Goal: Find specific page/section: Find specific page/section

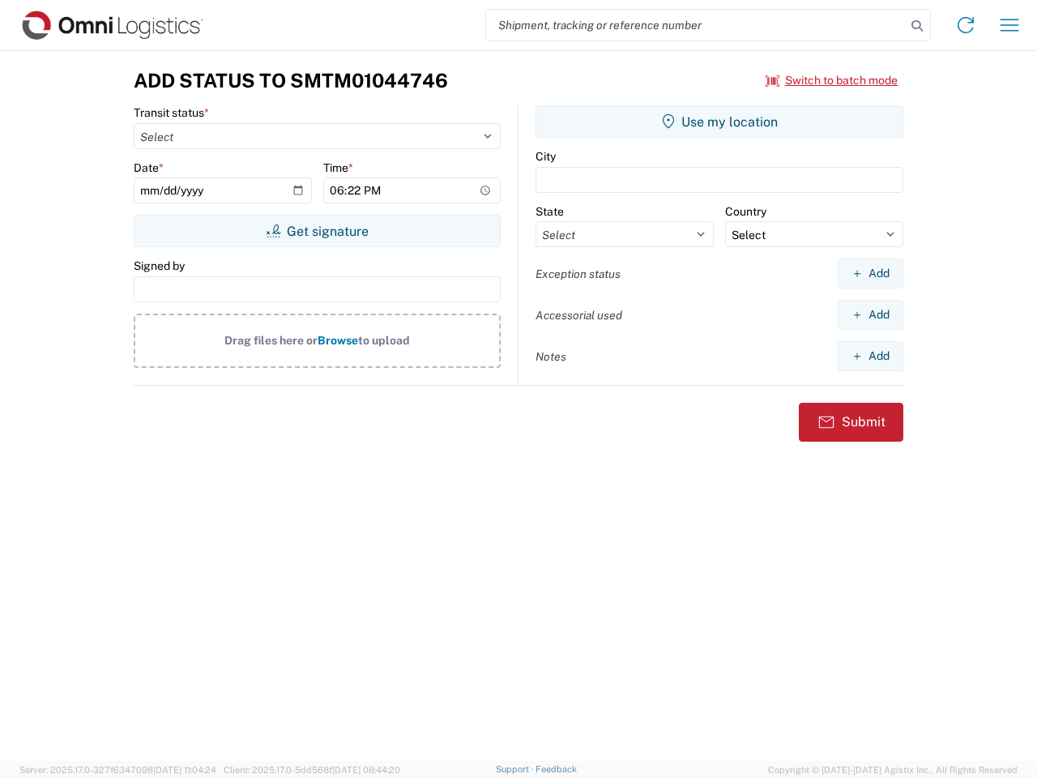
click at [696, 25] on input "search" at bounding box center [696, 25] width 420 height 31
click at [917, 26] on icon at bounding box center [917, 26] width 23 height 23
click at [966, 25] on icon at bounding box center [966, 25] width 26 height 26
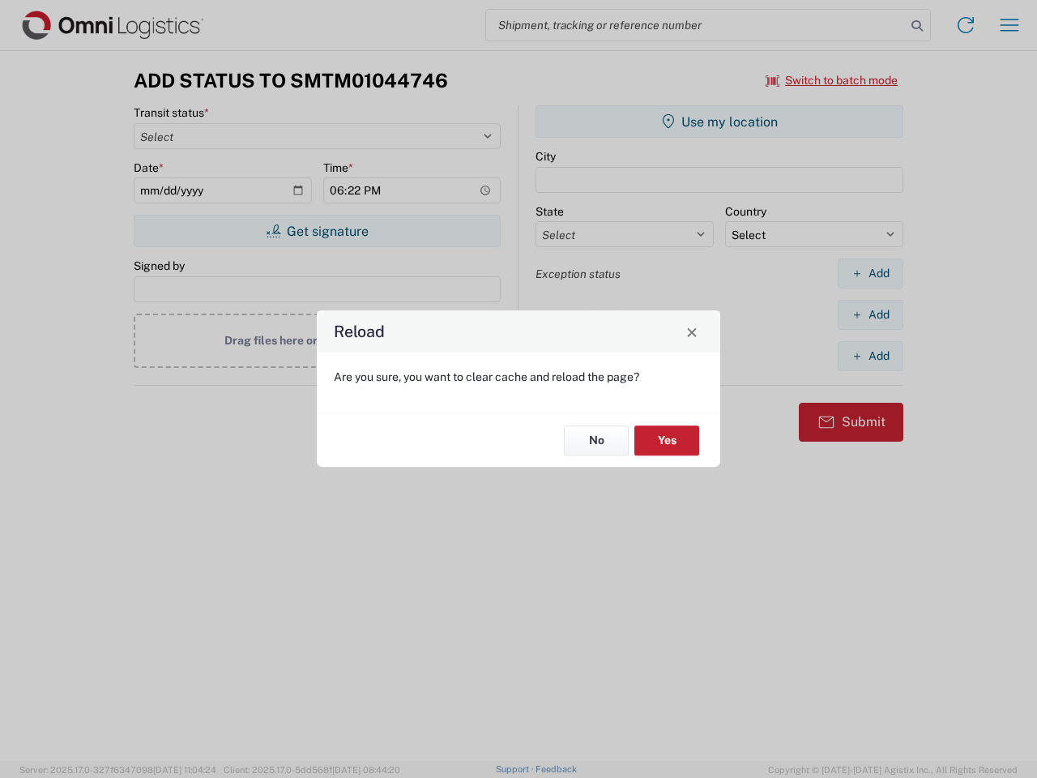
click at [1009, 25] on div "Reload Are you sure, you want to clear cache and reload the page? No Yes" at bounding box center [518, 389] width 1037 height 778
click at [832, 80] on div "Reload Are you sure, you want to clear cache and reload the page? No Yes" at bounding box center [518, 389] width 1037 height 778
click at [317, 231] on div "Reload Are you sure, you want to clear cache and reload the page? No Yes" at bounding box center [518, 389] width 1037 height 778
click at [719, 122] on div "Reload Are you sure, you want to clear cache and reload the page? No Yes" at bounding box center [518, 389] width 1037 height 778
click at [870, 273] on div "Reload Are you sure, you want to clear cache and reload the page? No Yes" at bounding box center [518, 389] width 1037 height 778
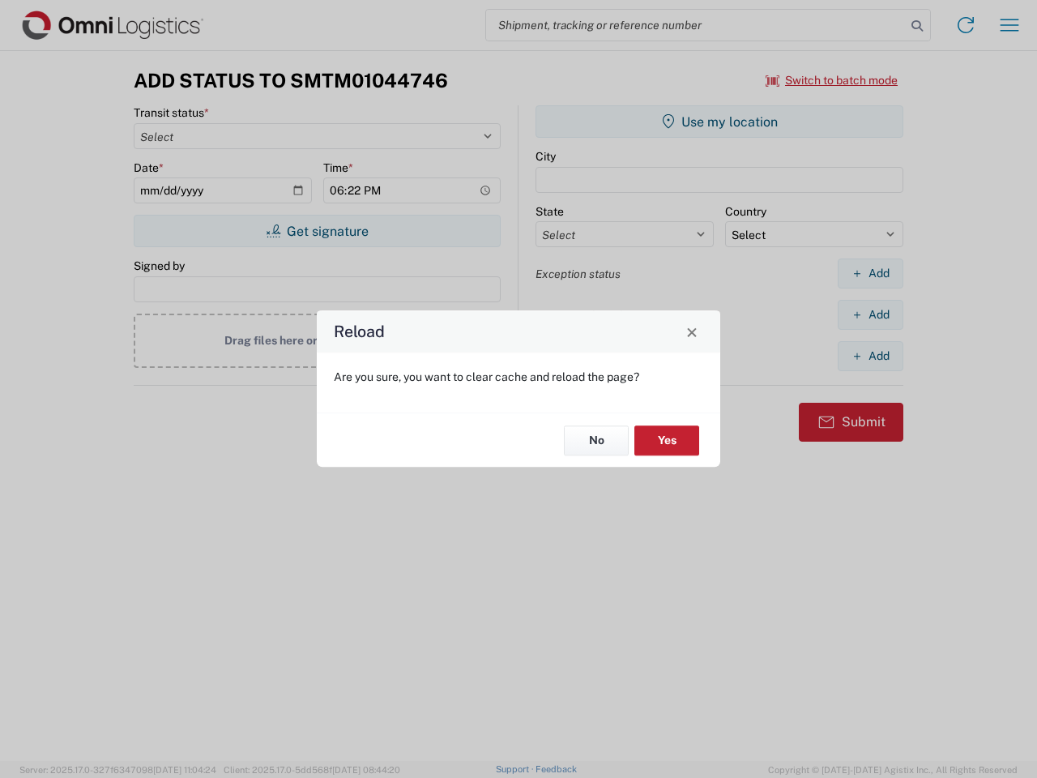
click at [870, 314] on div "Reload Are you sure, you want to clear cache and reload the page? No Yes" at bounding box center [518, 389] width 1037 height 778
click at [870, 356] on div "Reload Are you sure, you want to clear cache and reload the page? No Yes" at bounding box center [518, 389] width 1037 height 778
